Goal: Task Accomplishment & Management: Use online tool/utility

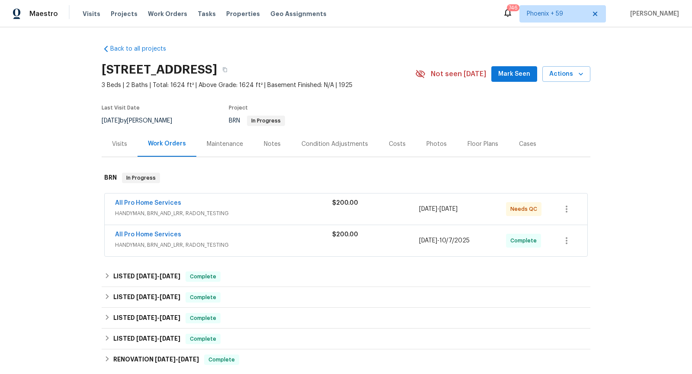
click at [304, 204] on div "All Pro Home Services" at bounding box center [223, 203] width 217 height 10
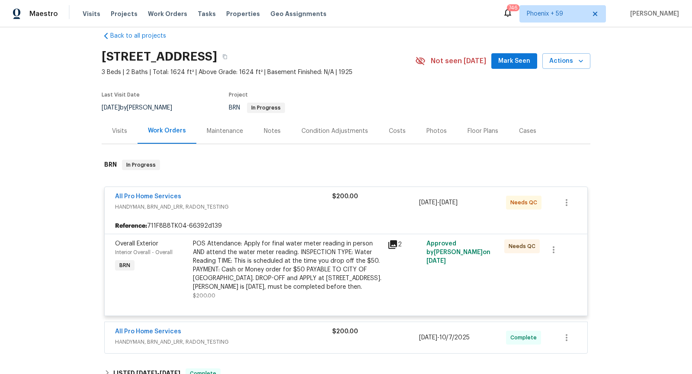
scroll to position [36, 0]
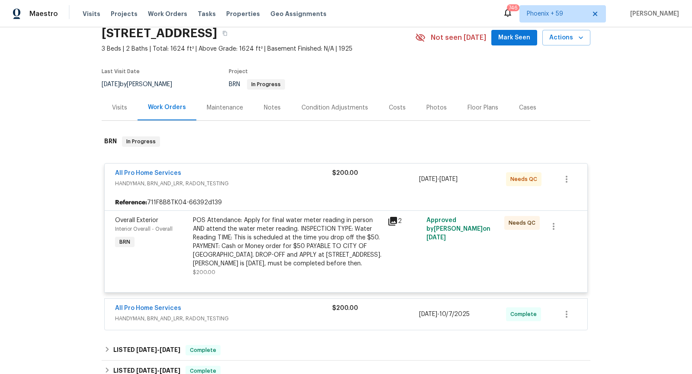
click at [394, 221] on icon at bounding box center [392, 221] width 10 height 10
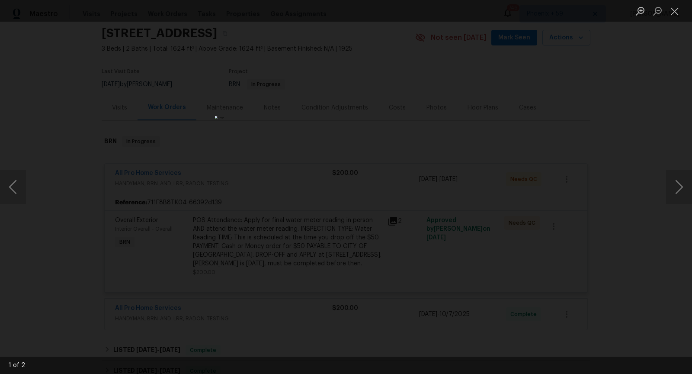
click at [487, 225] on div "Lightbox" at bounding box center [346, 187] width 692 height 374
click at [681, 183] on button "Next image" at bounding box center [679, 186] width 26 height 35
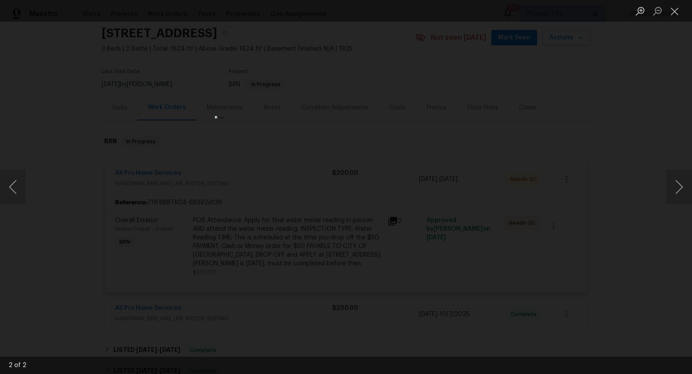
click at [524, 191] on div "Lightbox" at bounding box center [346, 187] width 692 height 374
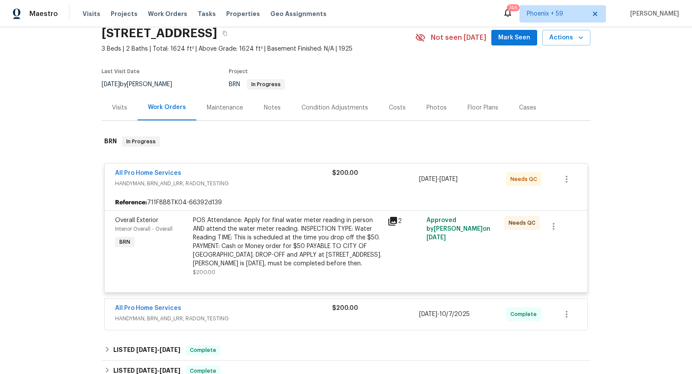
click at [329, 240] on div "POS Attendance: Apply for final water meter reading in person AND attend the wa…" at bounding box center [287, 242] width 189 height 52
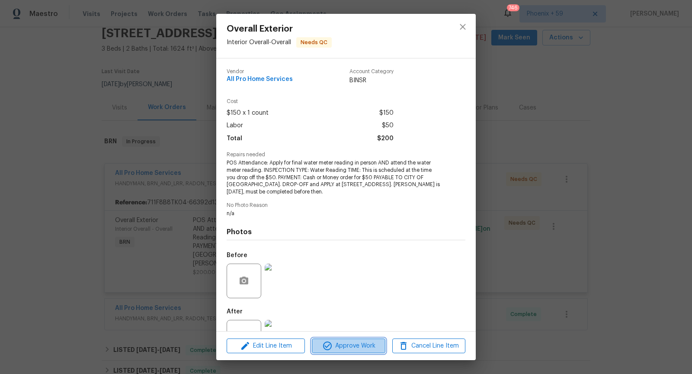
click at [354, 345] on span "Approve Work" at bounding box center [348, 345] width 68 height 11
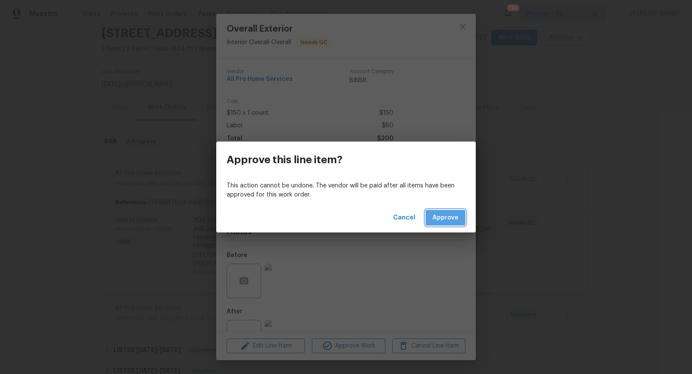
click at [453, 213] on span "Approve" at bounding box center [445, 217] width 26 height 11
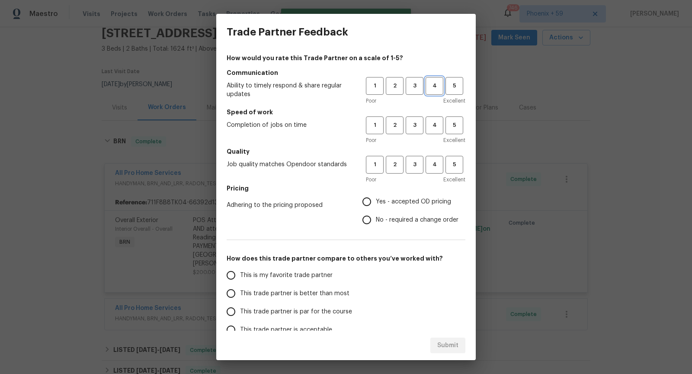
click at [430, 92] on button "4" at bounding box center [434, 86] width 18 height 18
click at [417, 121] on span "3" at bounding box center [414, 125] width 16 height 10
click at [412, 162] on span "3" at bounding box center [414, 165] width 16 height 10
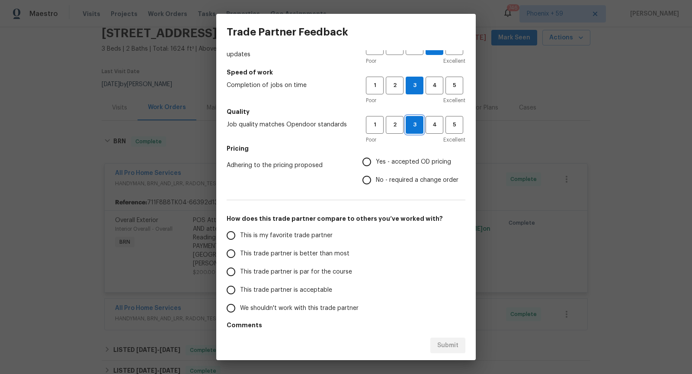
scroll to position [0, 0]
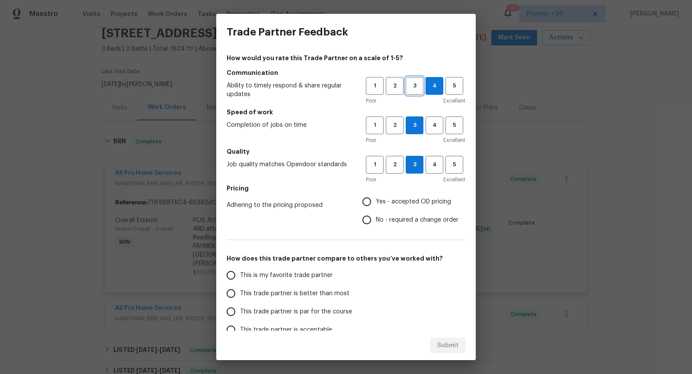
drag, startPoint x: 412, startPoint y: 81, endPoint x: 403, endPoint y: 111, distance: 30.9
click at [412, 81] on span "3" at bounding box center [414, 86] width 16 height 10
click at [362, 200] on input "Yes - accepted OD pricing" at bounding box center [367, 201] width 18 height 18
radio input "true"
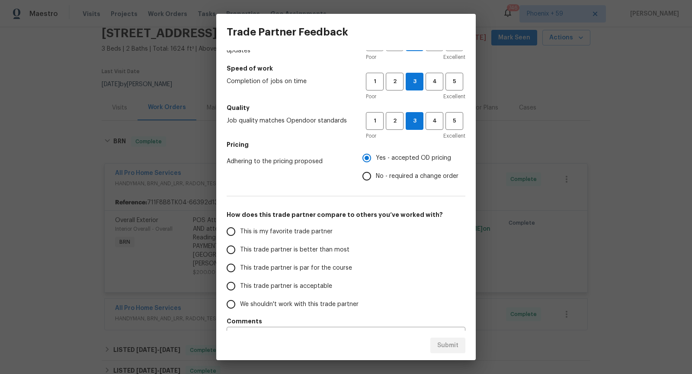
scroll to position [65, 0]
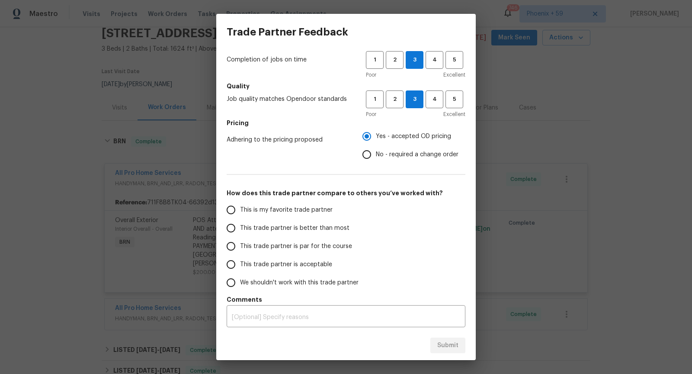
click at [285, 262] on span "This trade partner is acceptable" at bounding box center [286, 264] width 92 height 9
click at [240, 262] on input "This trade partner is acceptable" at bounding box center [231, 264] width 18 height 18
click at [447, 347] on span "Submit" at bounding box center [447, 345] width 21 height 11
radio input "true"
